Goal: Find specific page/section: Find specific page/section

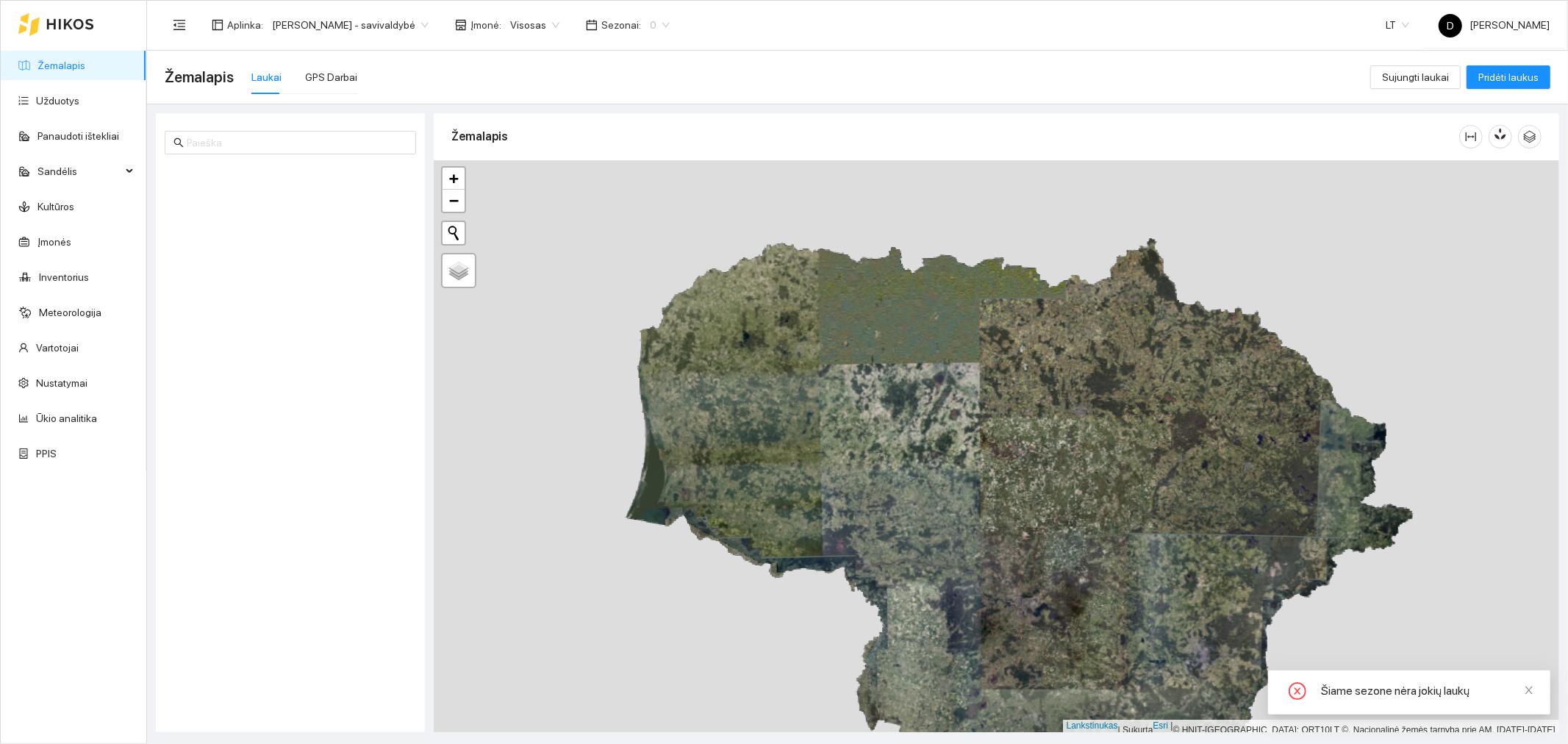
click at [656, 23] on font "0" at bounding box center [653, 25] width 7 height 12
click at [678, 171] on font "2025 m." at bounding box center [673, 171] width 37 height 12
click at [373, 20] on font "[PERSON_NAME] - savivaldybė" at bounding box center [343, 25] width 143 height 12
click at [405, 72] on div "[PERSON_NAME] aplinka" at bounding box center [354, 76] width 165 height 16
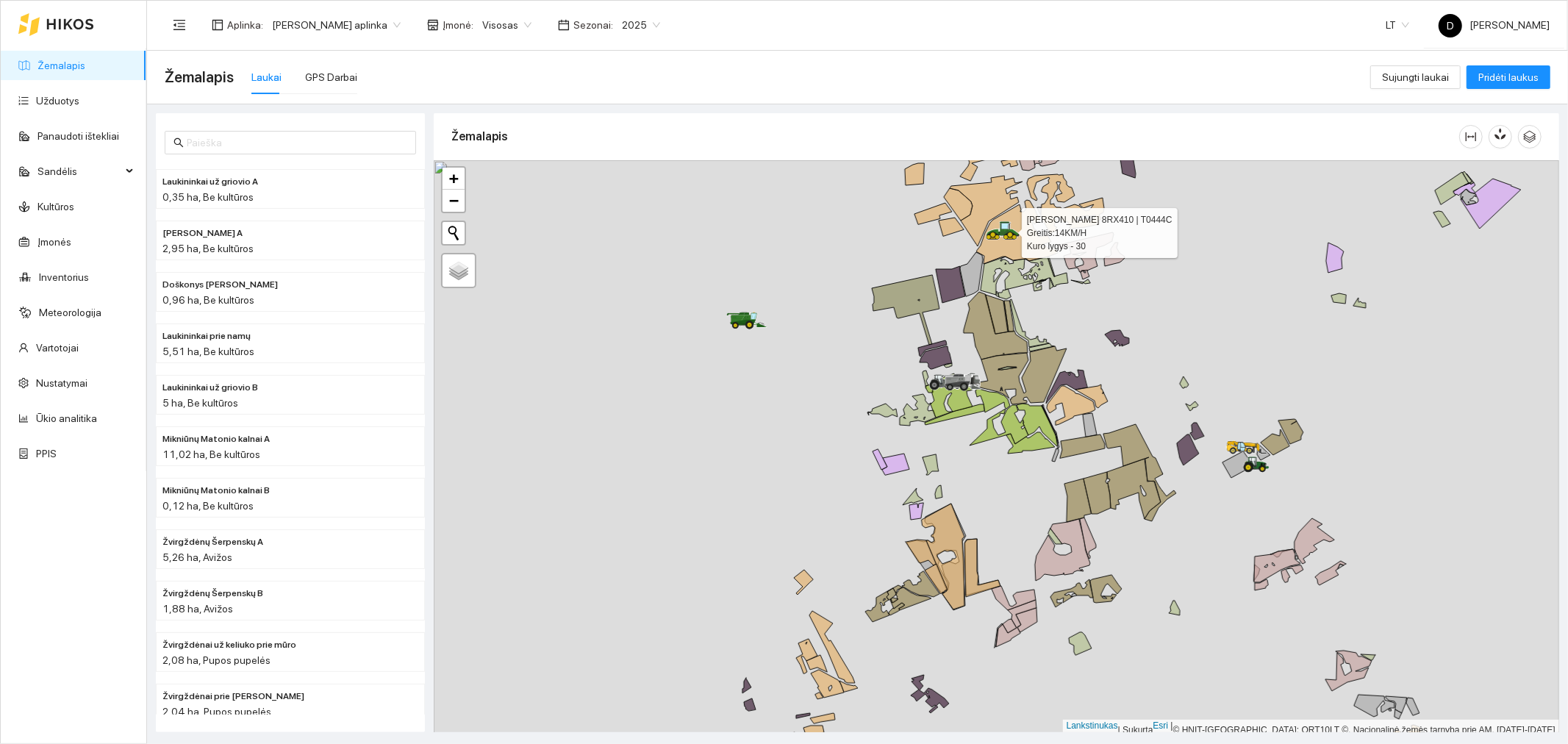
scroll to position [3, 0]
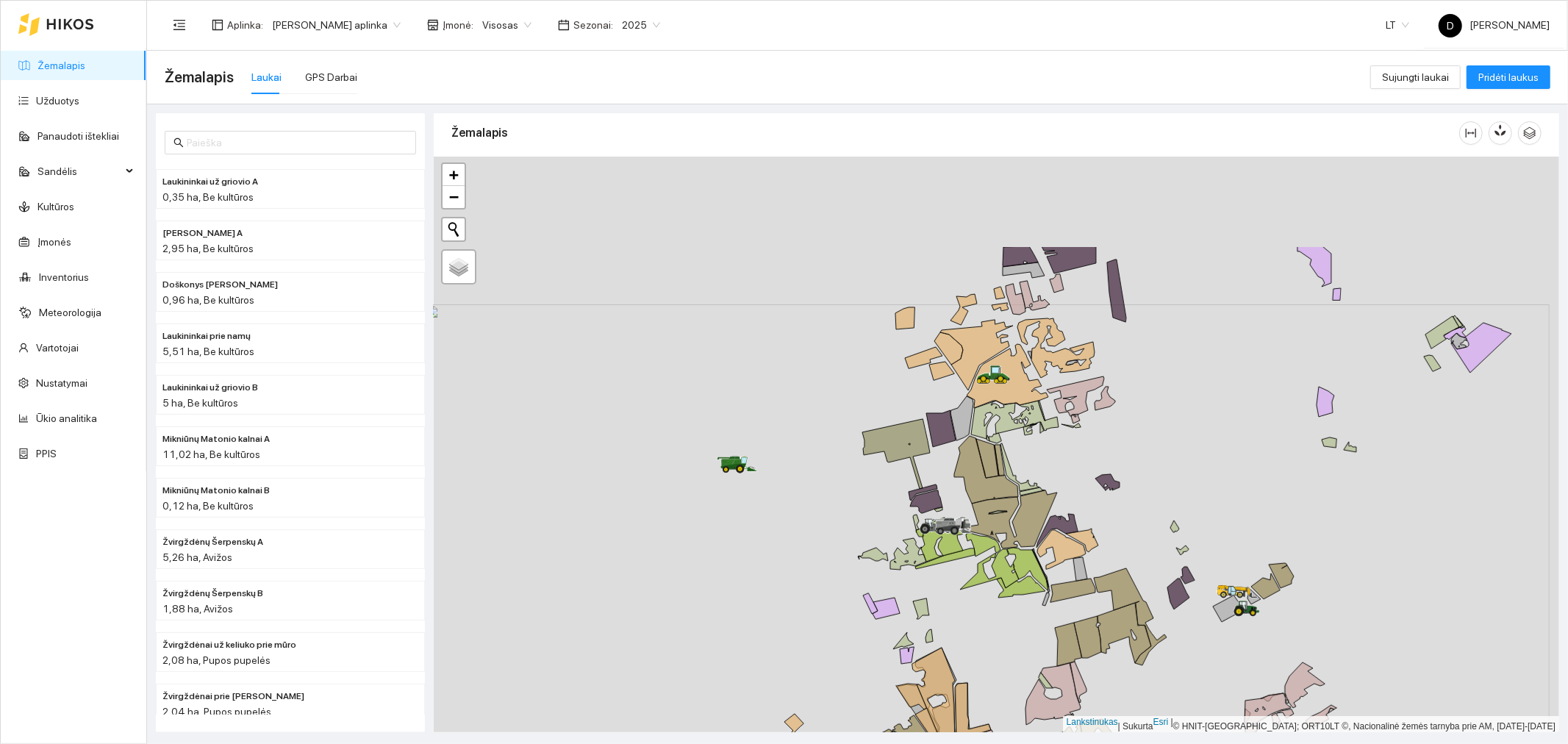
drag, startPoint x: 1018, startPoint y: 238, endPoint x: 1008, endPoint y: 385, distance: 147.3
click at [424, 305] on div at bounding box center [424, 305] width 0 height 0
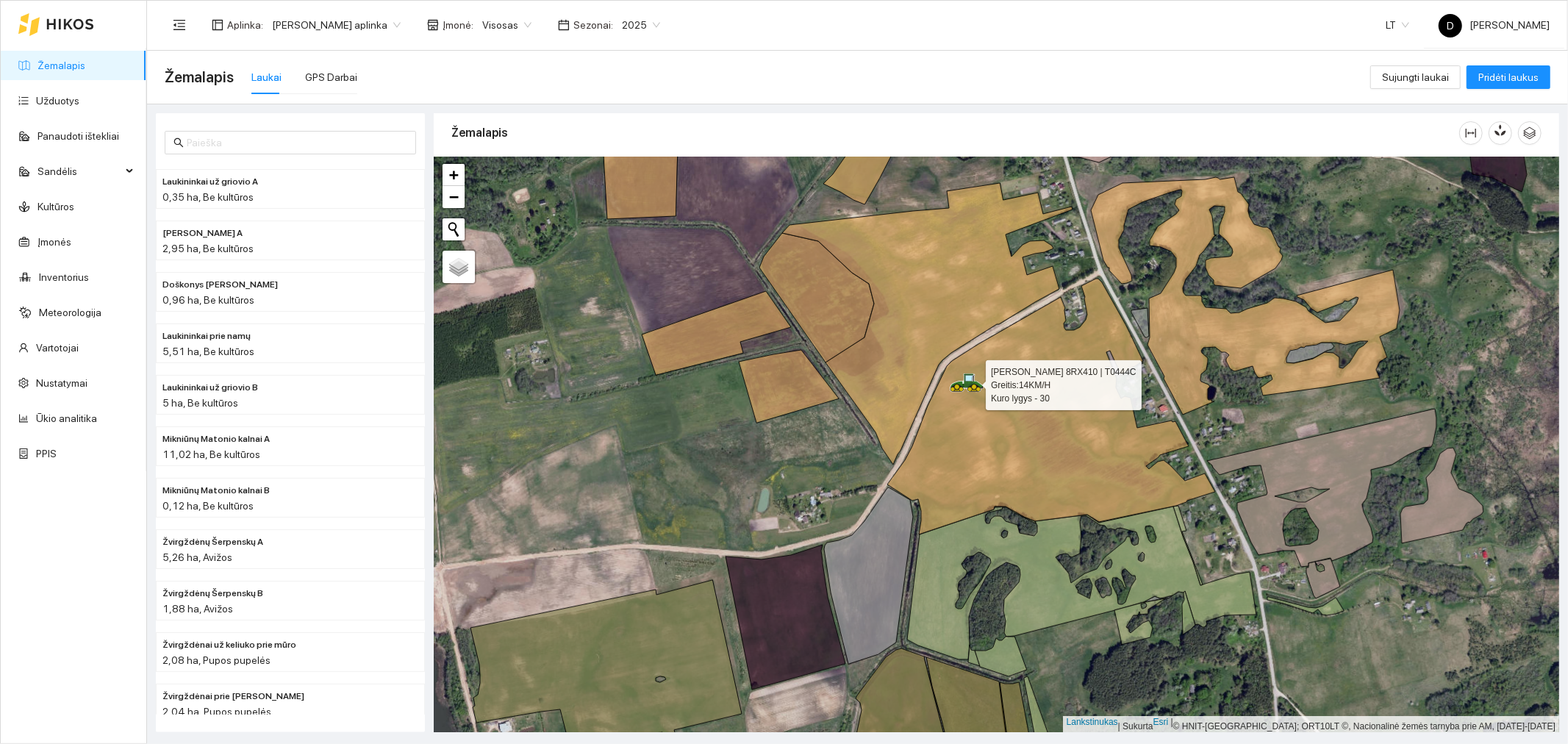
click at [972, 380] on icon at bounding box center [969, 378] width 8 height 6
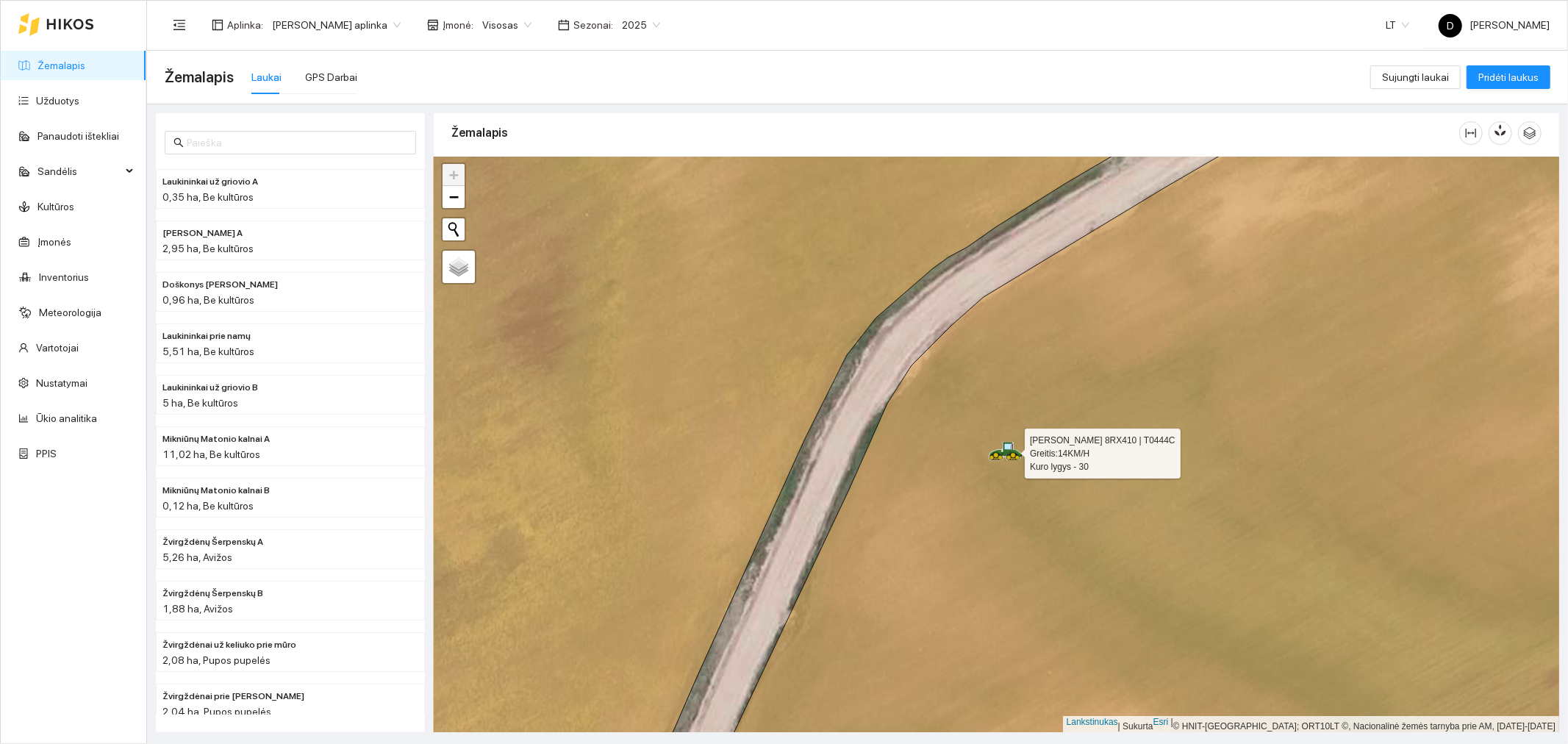
click at [1007, 453] on icon at bounding box center [1007, 453] width 0 height 8
